Goal: Obtain resource: Download file/media

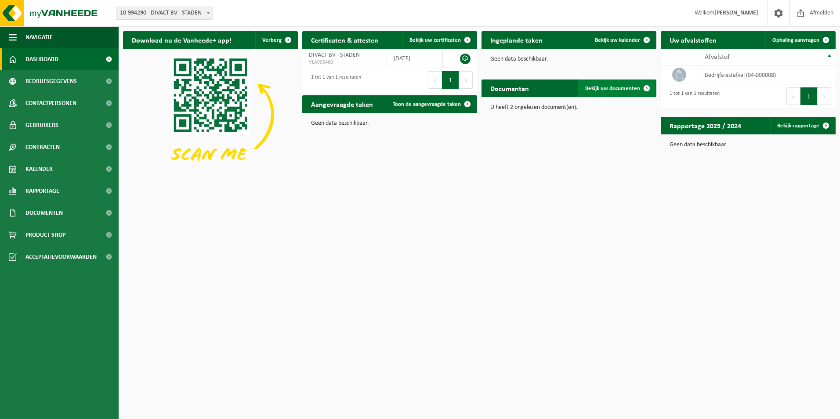
click at [600, 89] on span "Bekijk uw documenten" at bounding box center [612, 89] width 55 height 6
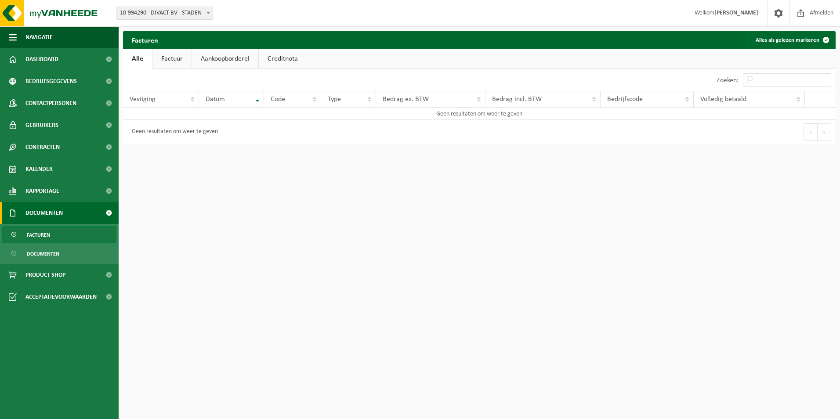
click at [171, 56] on link "Factuur" at bounding box center [171, 59] width 39 height 20
click at [210, 60] on link "Aankoopborderel" at bounding box center [226, 59] width 66 height 20
click at [268, 57] on link "Creditnota" at bounding box center [287, 59] width 48 height 20
click at [41, 211] on span "Documenten" at bounding box center [43, 213] width 37 height 22
click at [107, 211] on span at bounding box center [109, 213] width 20 height 22
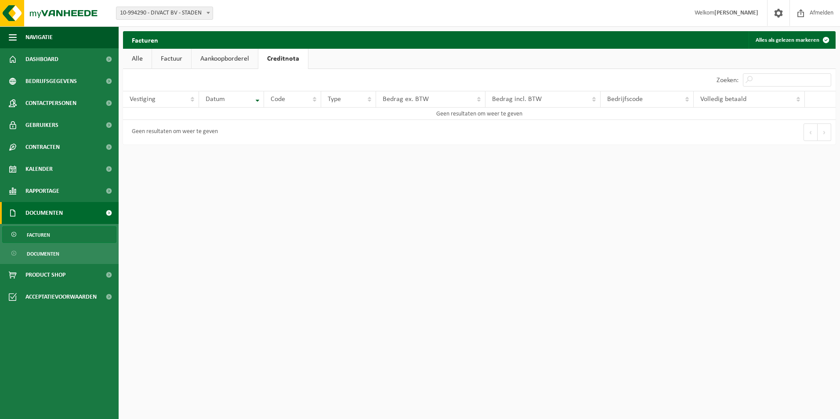
click at [52, 235] on link "Facturen" at bounding box center [59, 234] width 114 height 17
click at [49, 255] on span "Documenten" at bounding box center [43, 254] width 33 height 17
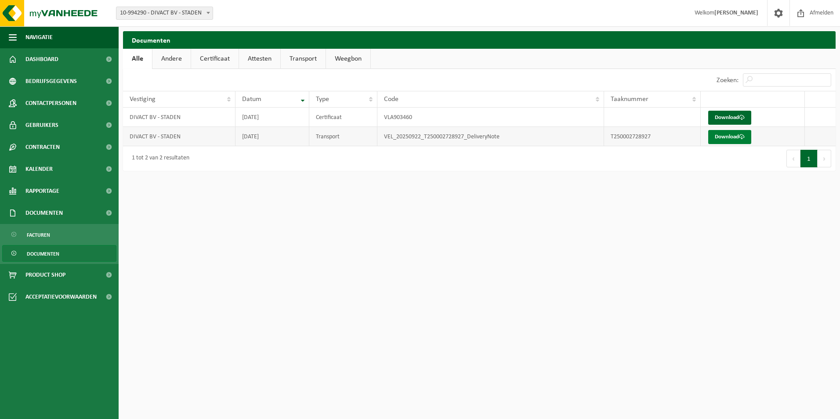
click at [721, 134] on link "Download" at bounding box center [729, 137] width 43 height 14
click at [731, 120] on link "Download" at bounding box center [729, 118] width 43 height 14
